Goal: Obtain resource: Download file/media

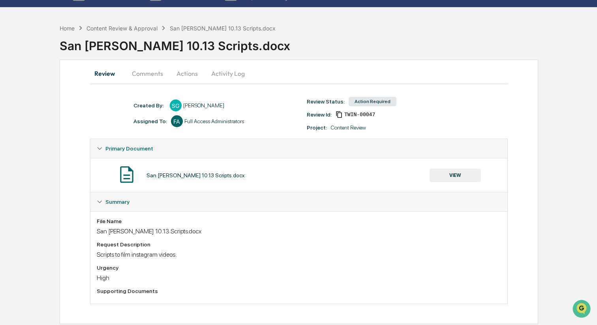
click at [453, 173] on button "VIEW" at bounding box center [455, 175] width 51 height 13
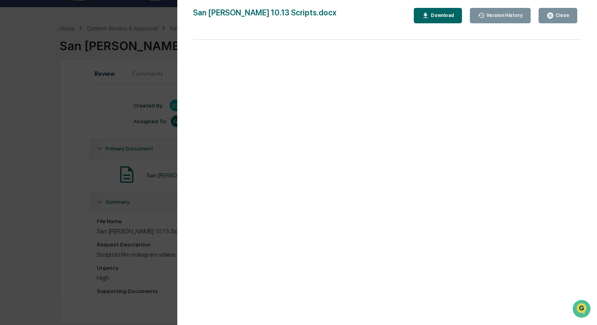
click at [498, 14] on div "Version History" at bounding box center [504, 16] width 38 height 6
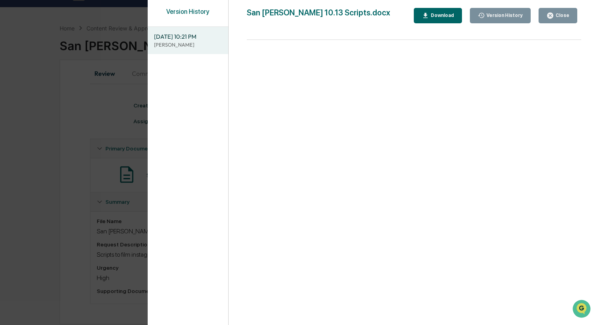
click at [178, 36] on span "10/13/2025, 10:21 PM" at bounding box center [188, 36] width 68 height 9
click at [442, 19] on button "Download" at bounding box center [438, 15] width 48 height 15
click at [553, 14] on icon "button" at bounding box center [550, 16] width 6 height 6
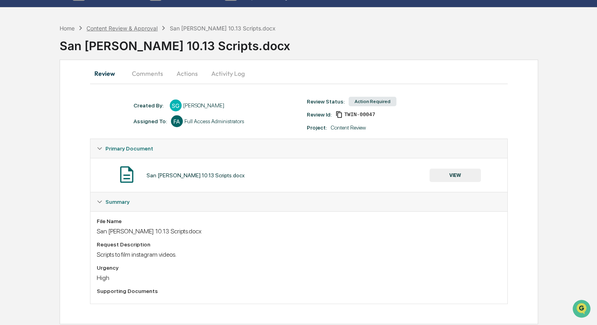
click at [139, 27] on div "Content Review & Approval" at bounding box center [122, 28] width 71 height 7
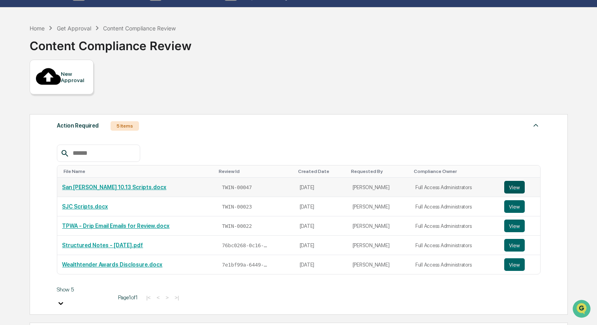
click at [523, 181] on button "View" at bounding box center [514, 187] width 21 height 13
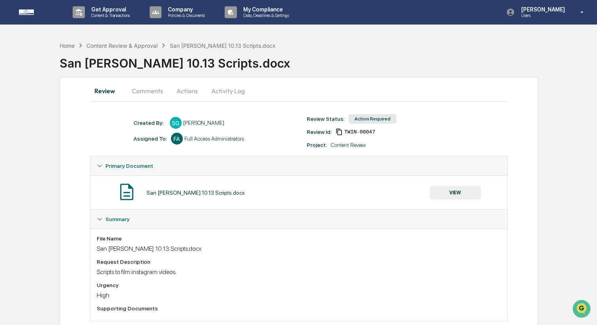
click at [192, 90] on button "Actions" at bounding box center [187, 90] width 36 height 19
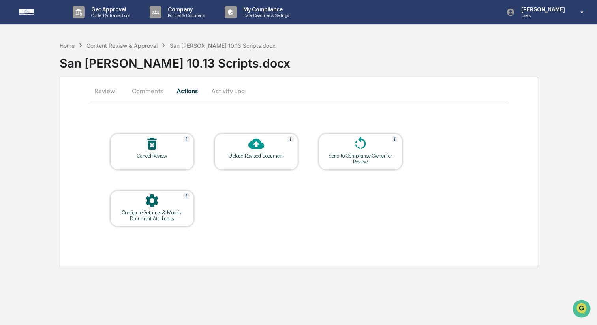
click at [224, 88] on button "Activity Log" at bounding box center [228, 90] width 46 height 19
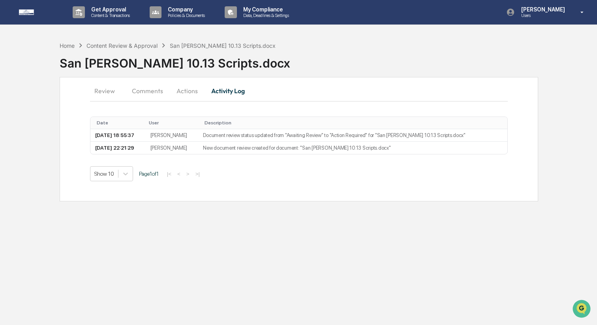
click at [143, 87] on button "Comments" at bounding box center [148, 90] width 44 height 19
